Goal: Task Accomplishment & Management: Manage account settings

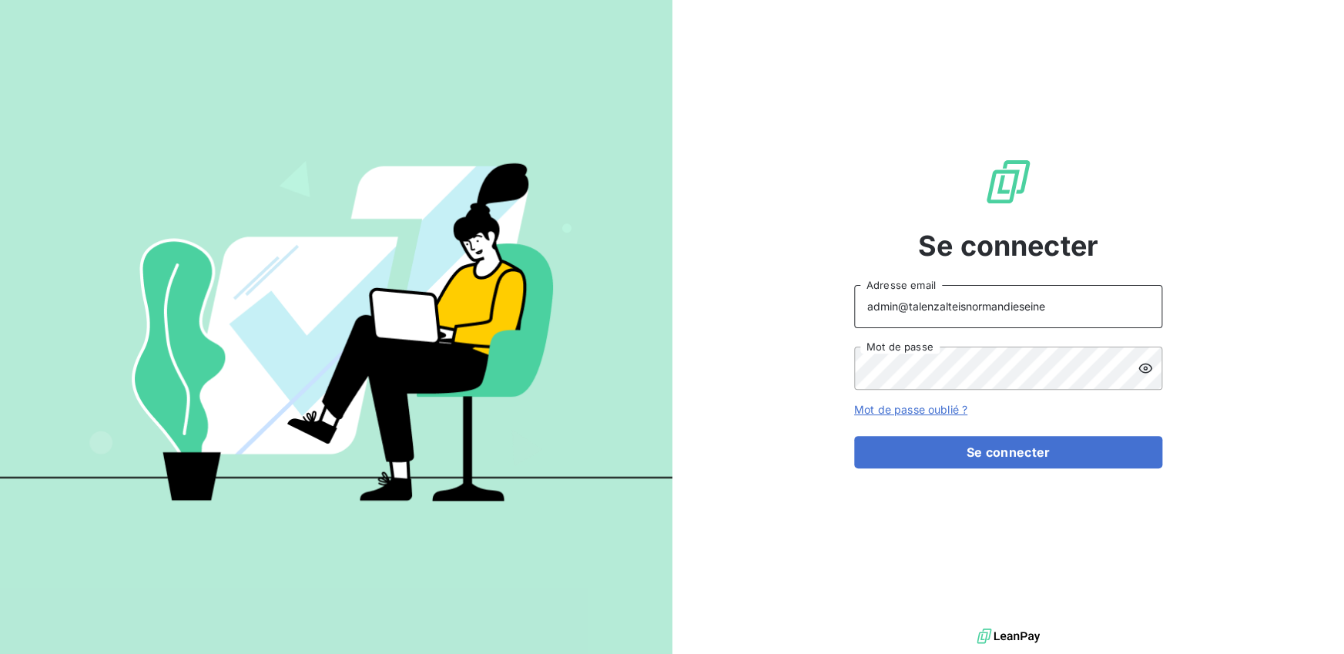
drag, startPoint x: 1040, startPoint y: 309, endPoint x: 953, endPoint y: 305, distance: 87.1
click at [953, 305] on input "admin@talenzalteisnormandieseine" at bounding box center [1008, 306] width 308 height 43
type input "admin@auditaction"
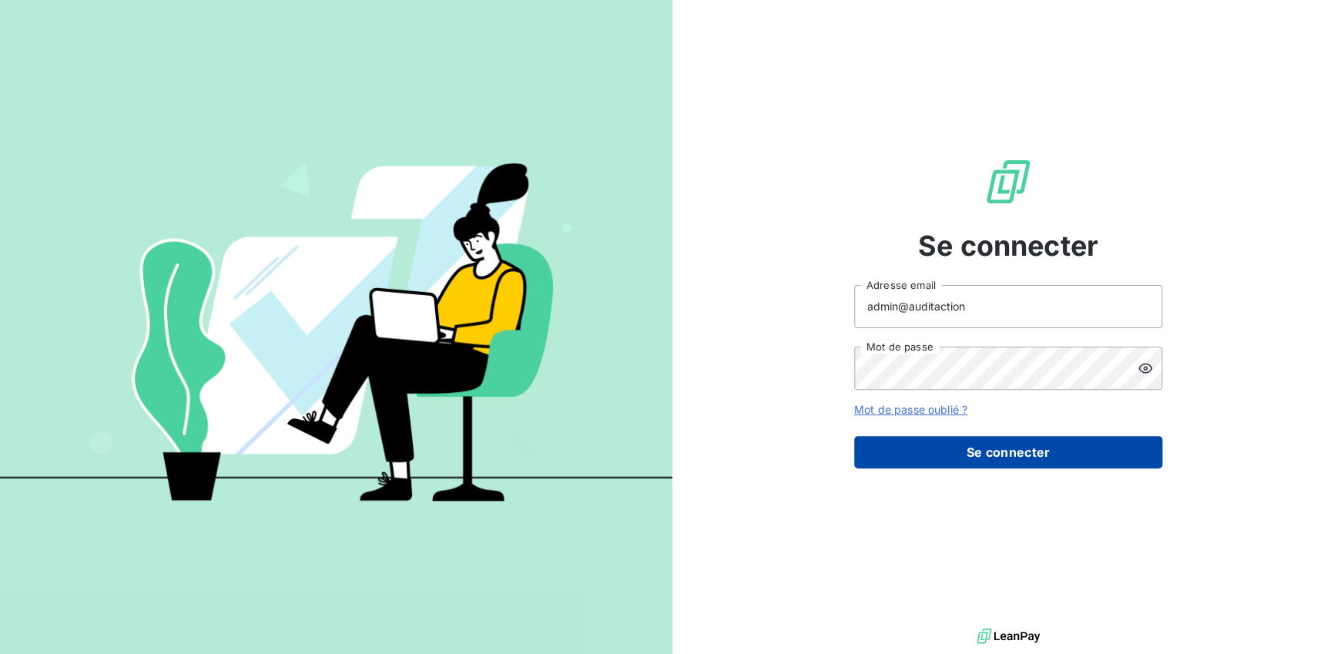
click at [965, 439] on button "Se connecter" at bounding box center [1008, 452] width 308 height 32
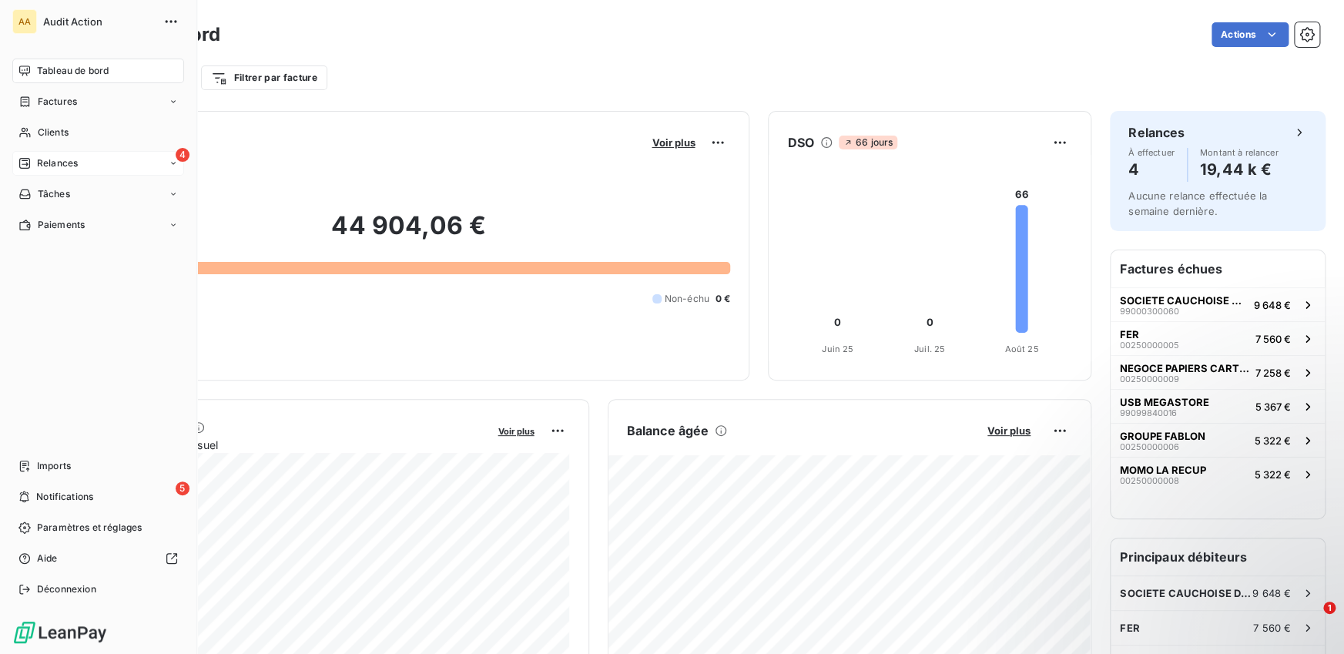
click at [30, 159] on icon at bounding box center [24, 163] width 12 height 12
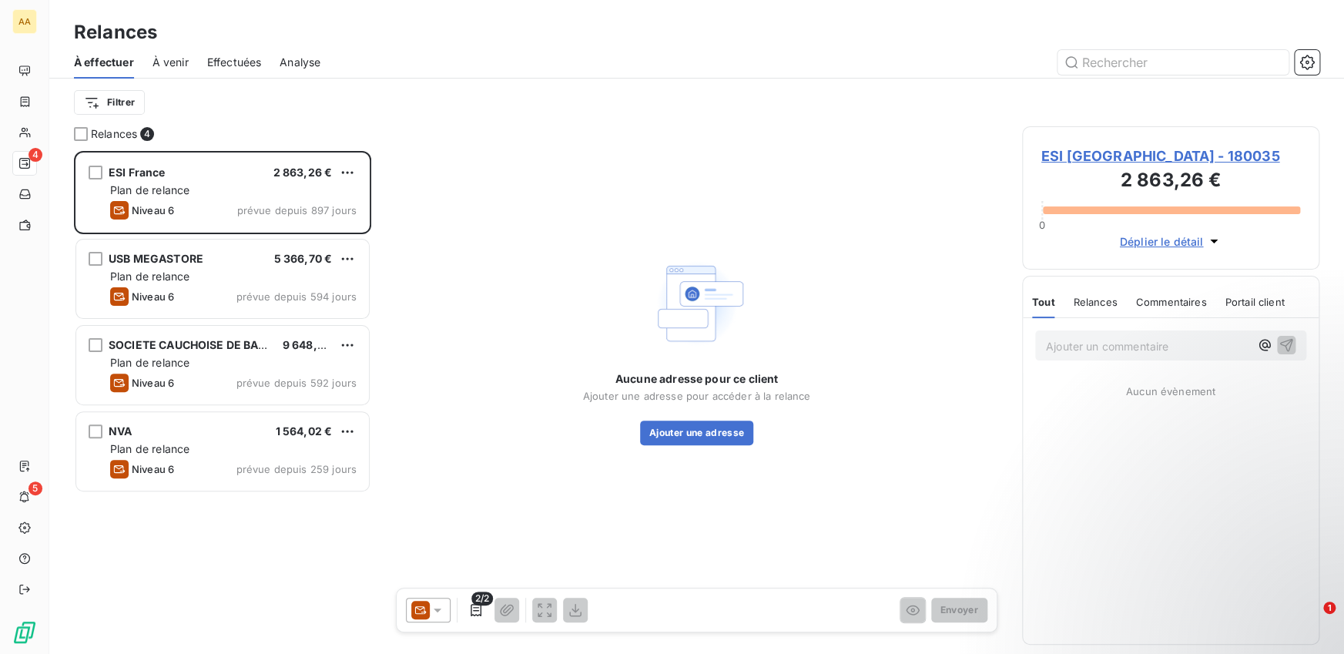
scroll to position [503, 297]
click at [220, 61] on span "Effectuées" at bounding box center [234, 62] width 55 height 15
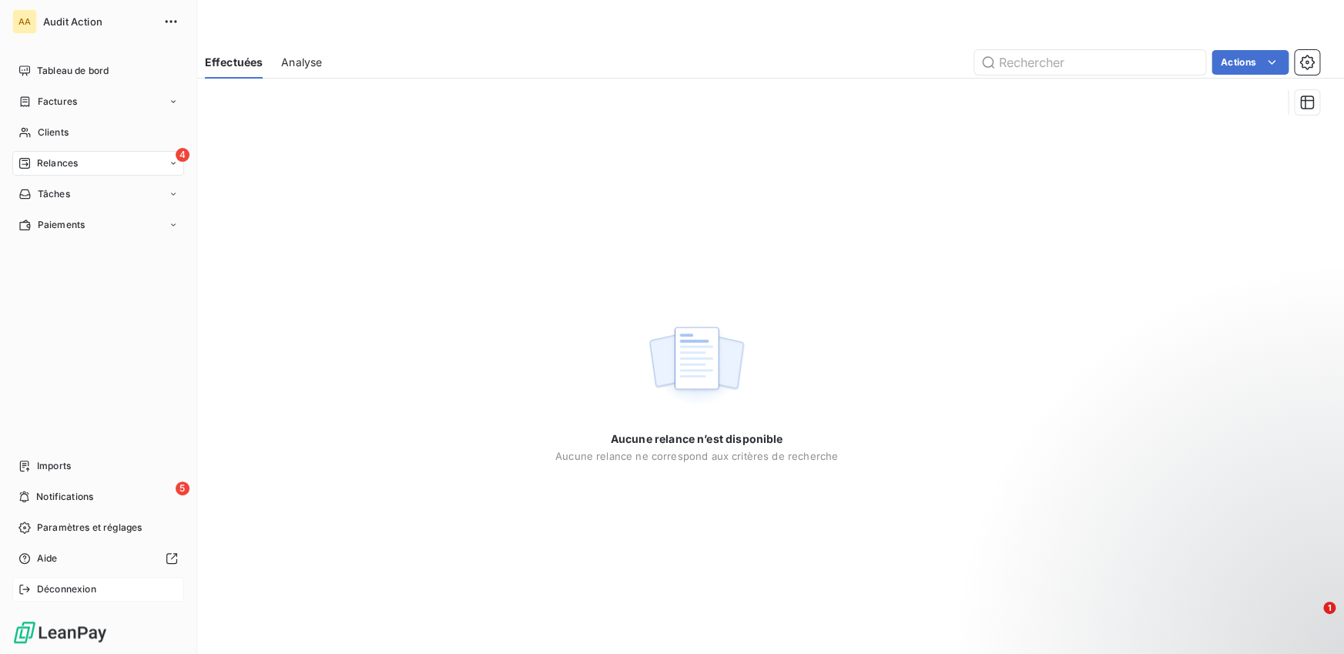
click at [26, 588] on icon at bounding box center [24, 588] width 10 height 9
